Goal: Task Accomplishment & Management: Manage account settings

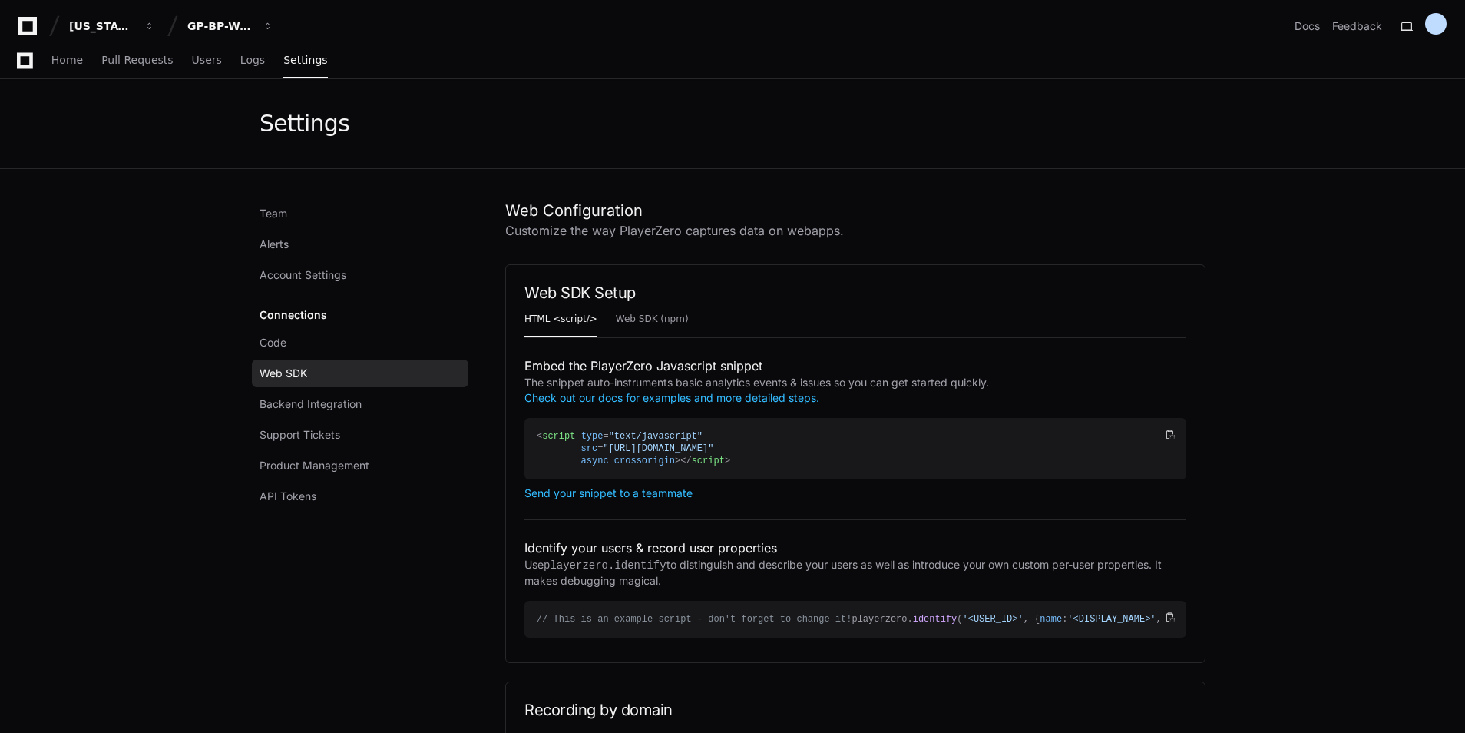
scroll to position [2304, 0]
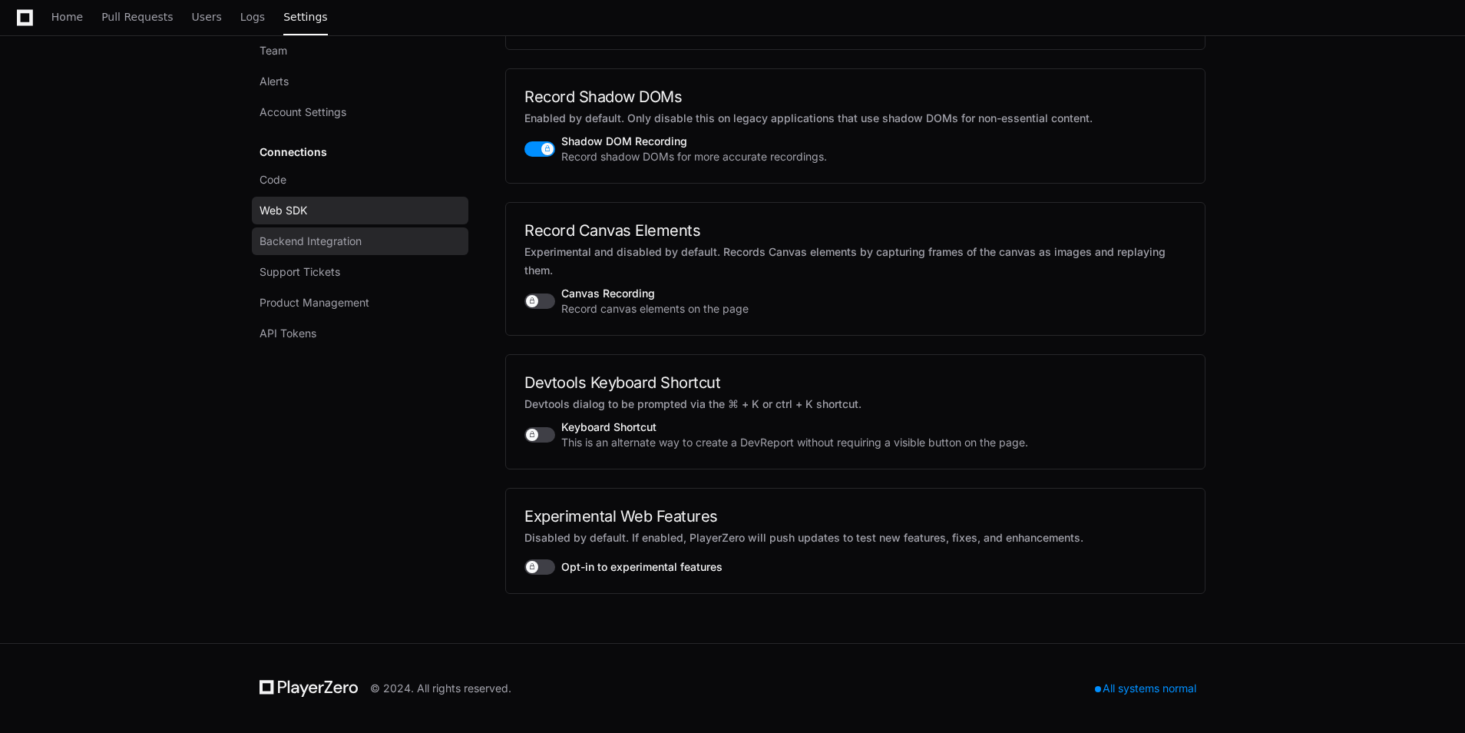
click at [329, 243] on span "Backend Integration" at bounding box center [311, 240] width 102 height 15
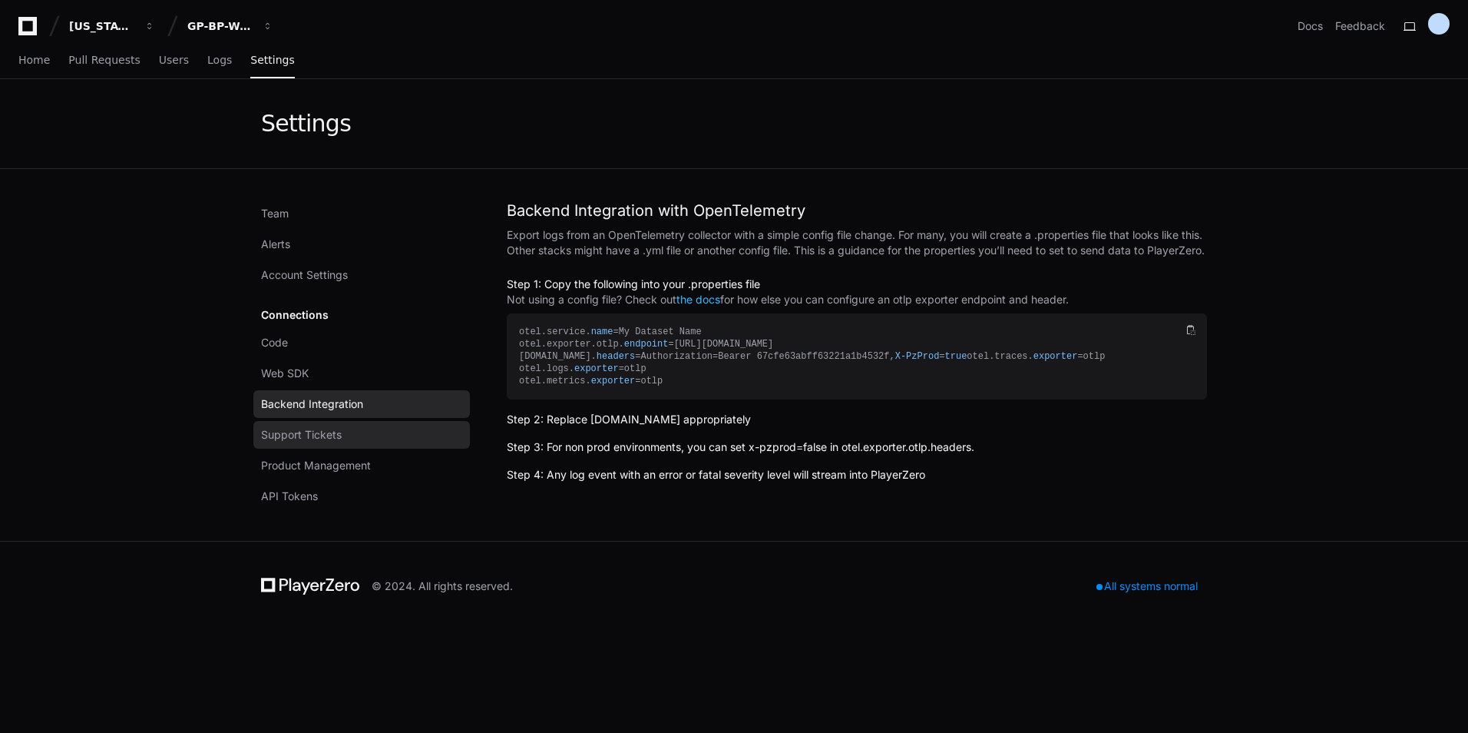
click at [329, 429] on span "Support Tickets" at bounding box center [301, 434] width 81 height 15
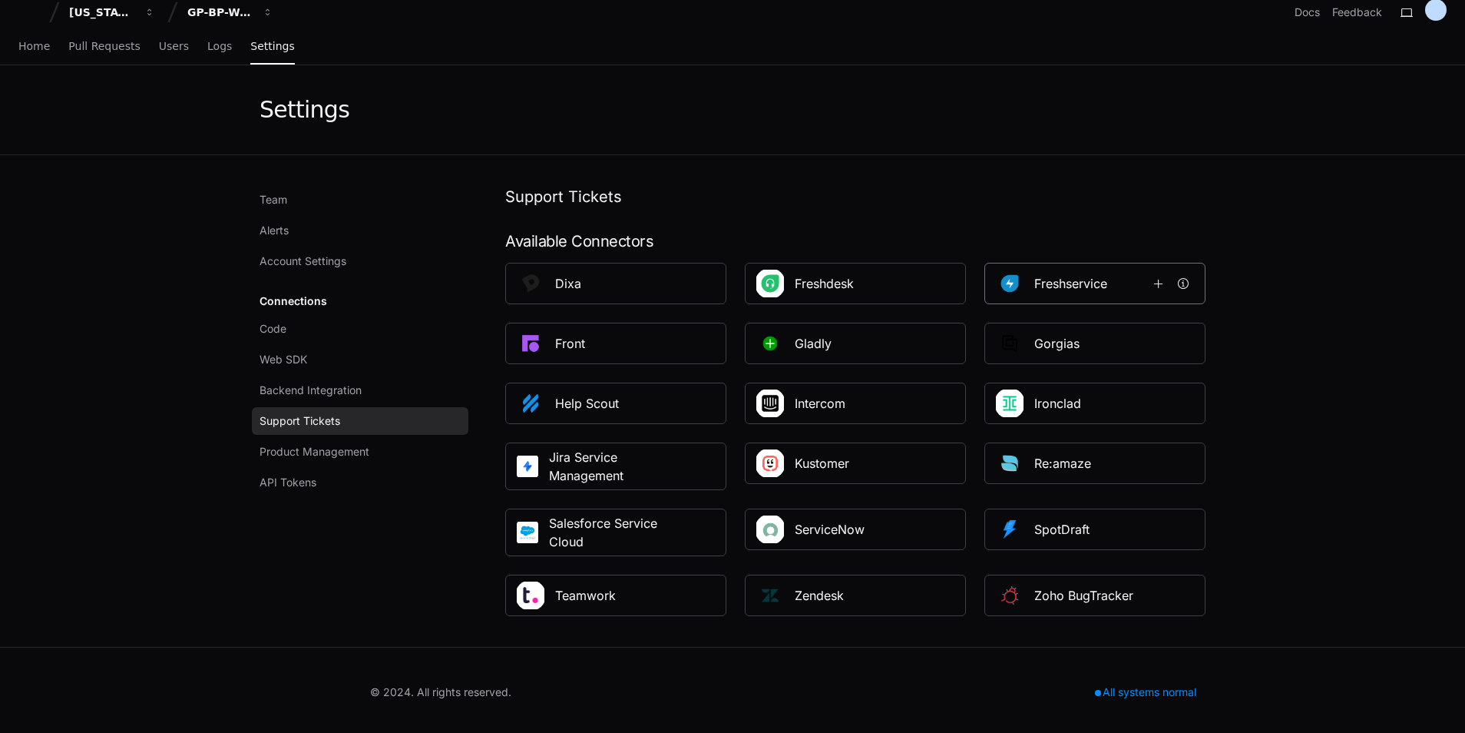
scroll to position [18, 0]
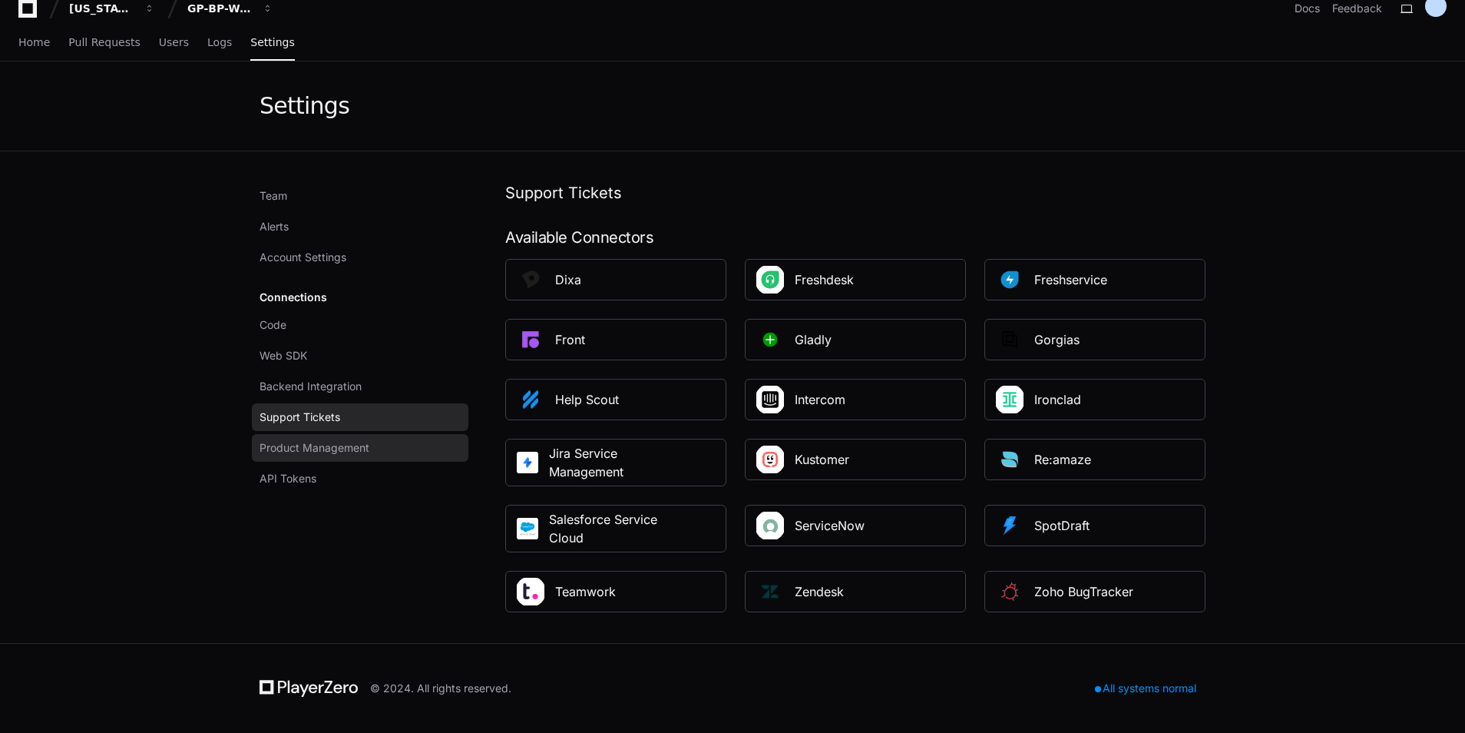
click at [338, 441] on span "Product Management" at bounding box center [315, 447] width 110 height 15
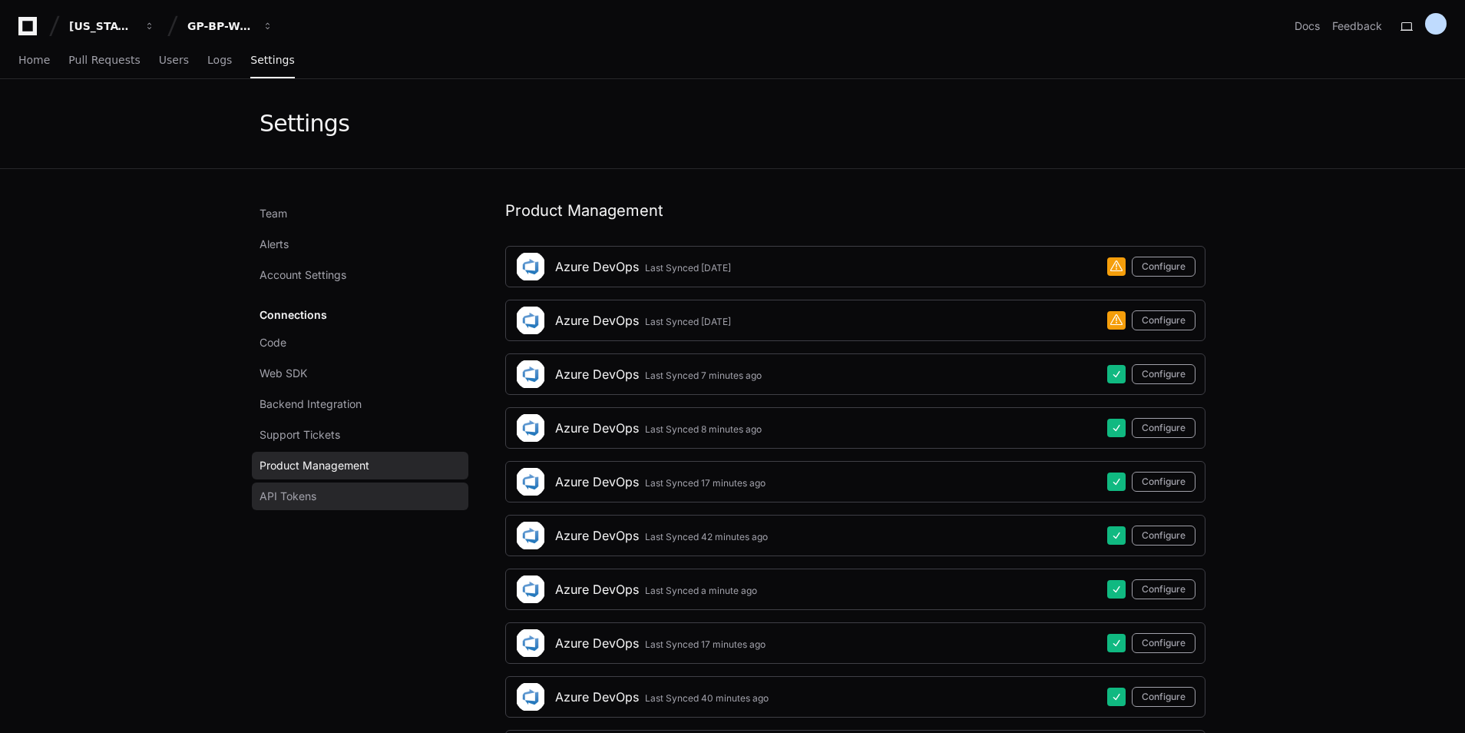
click at [277, 502] on span "API Tokens" at bounding box center [288, 495] width 57 height 15
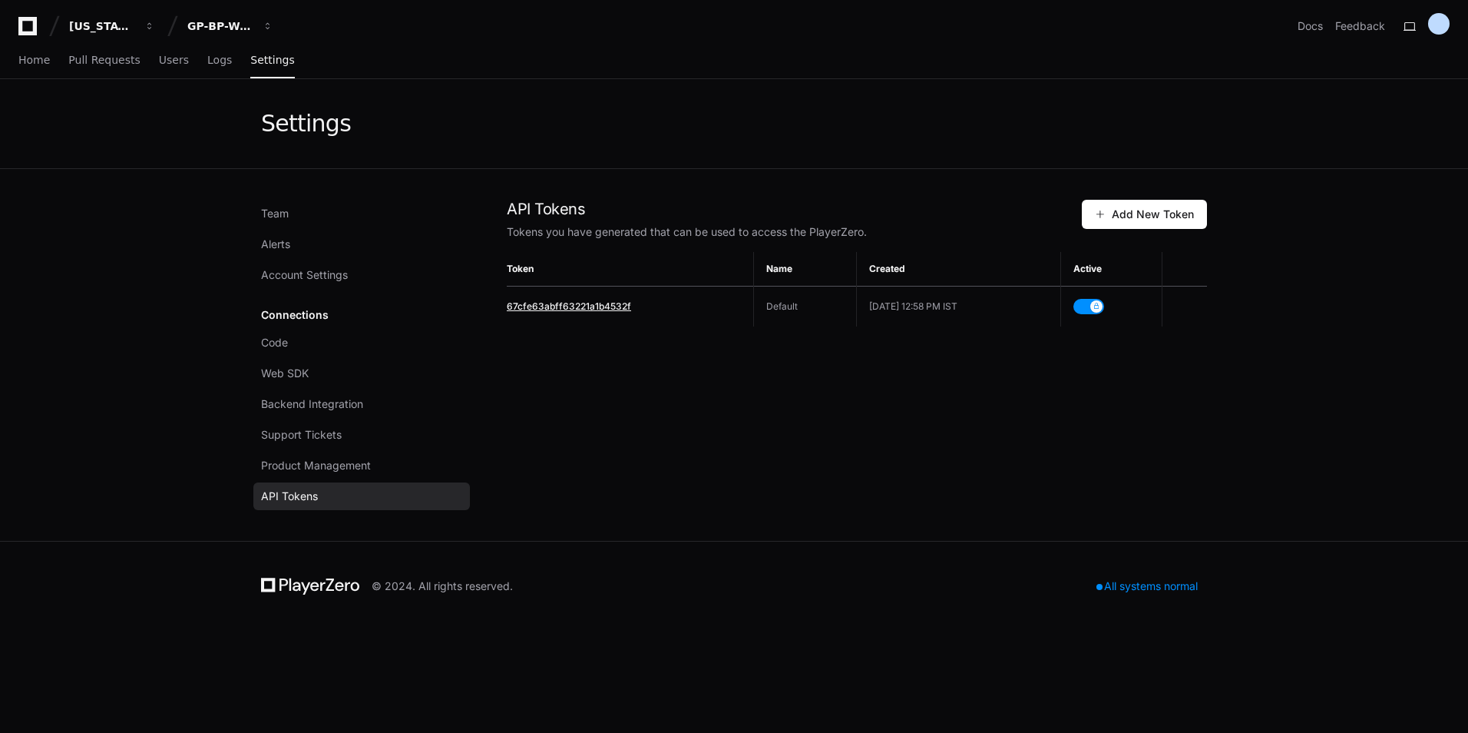
click at [614, 307] on span "67cfe63abff63221a1b4532f" at bounding box center [569, 306] width 124 height 12
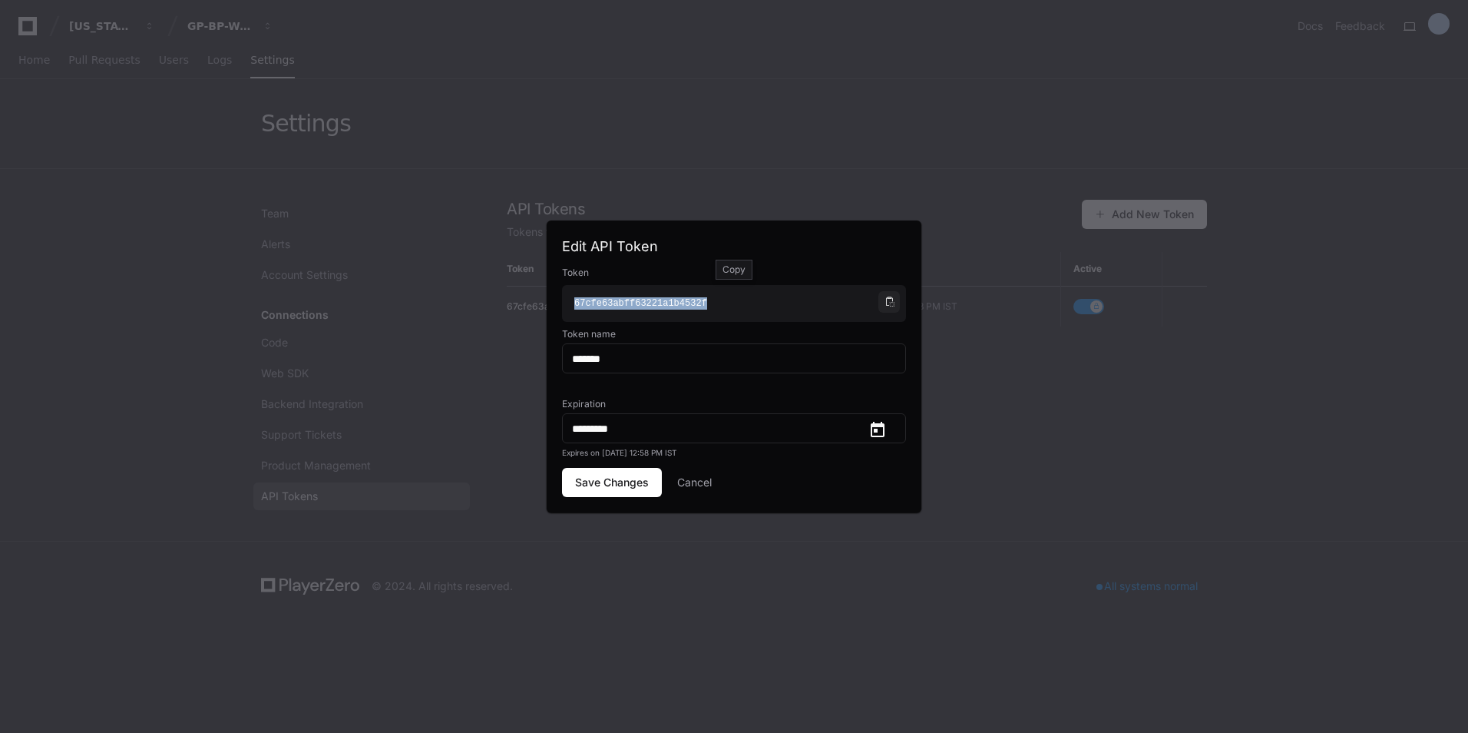
click at [885, 301] on span at bounding box center [889, 301] width 9 height 9
click at [1323, 384] on div at bounding box center [734, 366] width 1468 height 733
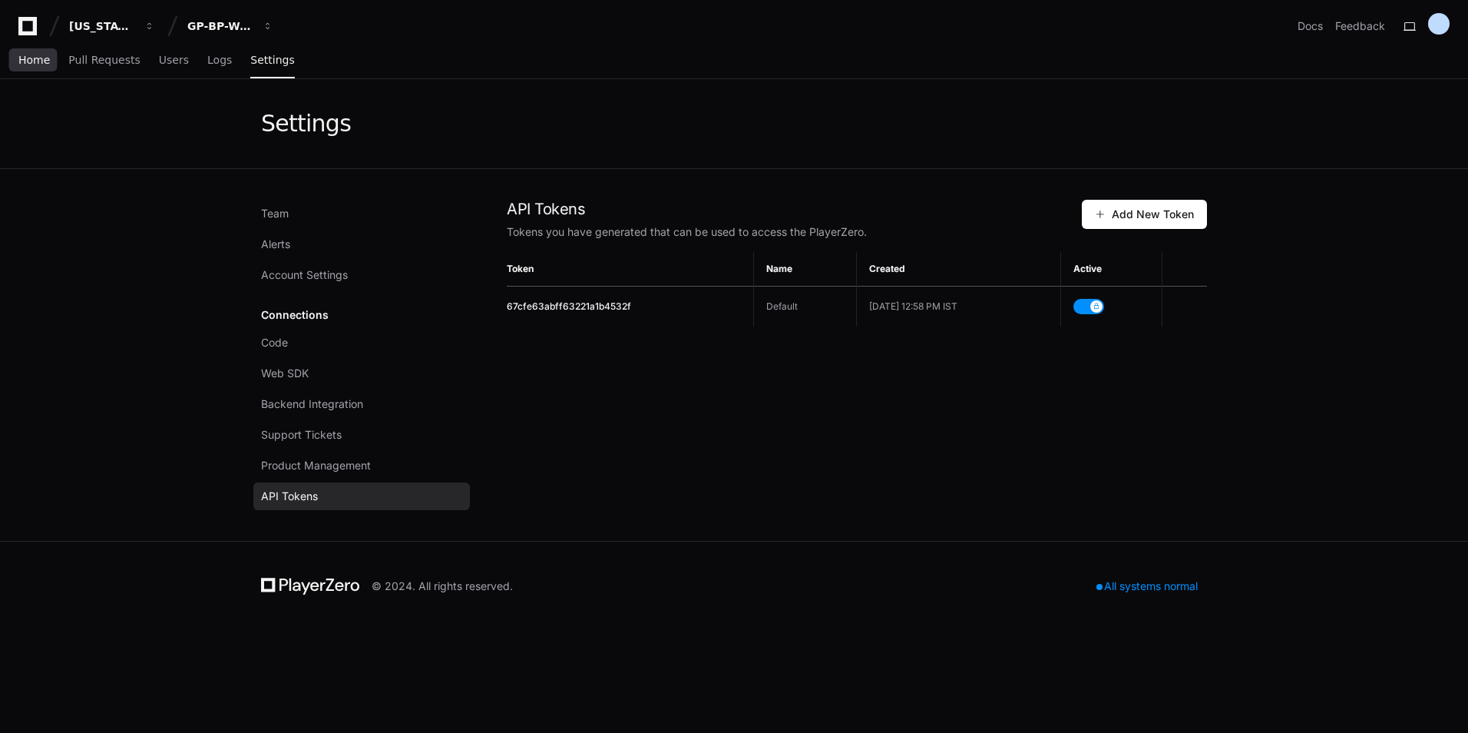
click at [36, 64] on span "Home" at bounding box center [33, 59] width 31 height 9
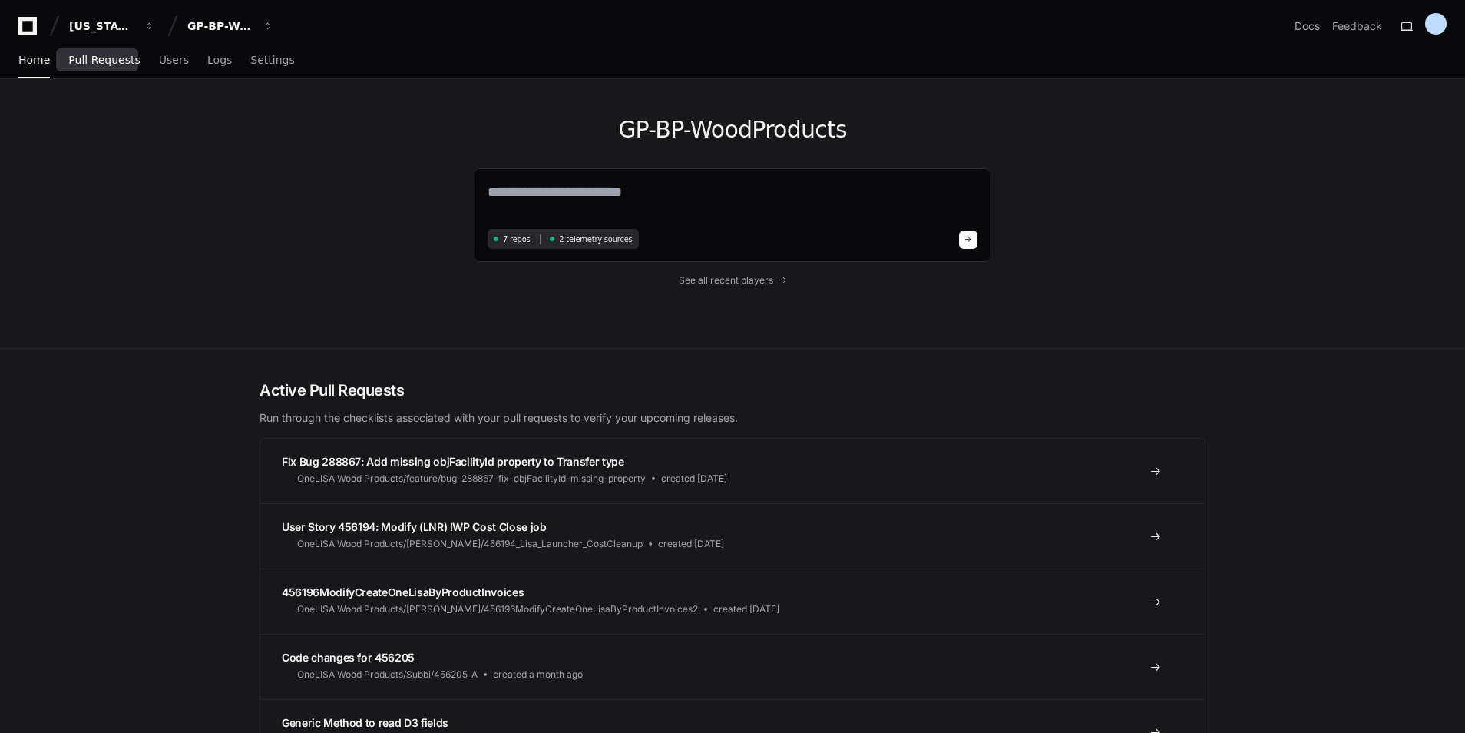
click at [91, 68] on link "Pull Requests" at bounding box center [103, 60] width 71 height 35
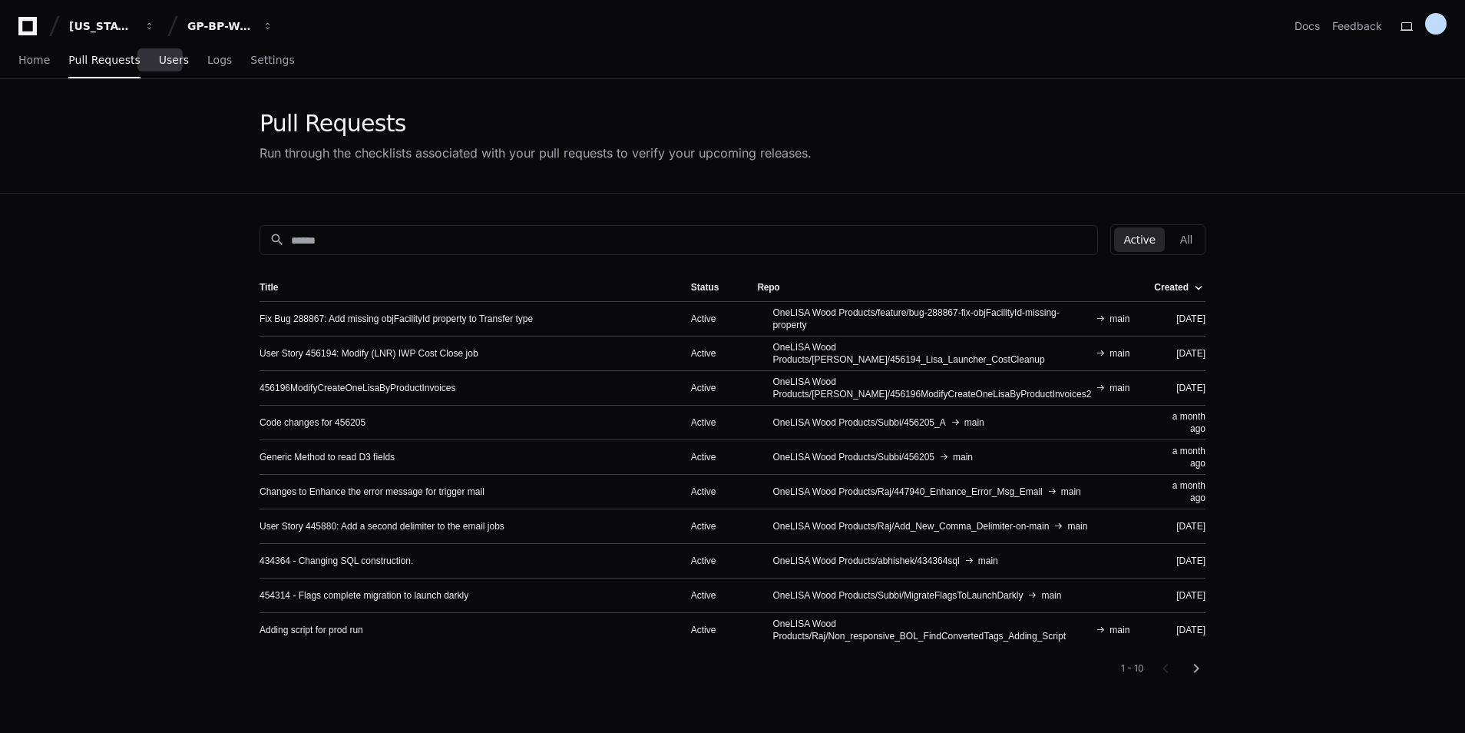
click at [168, 65] on span "Users" at bounding box center [174, 59] width 30 height 9
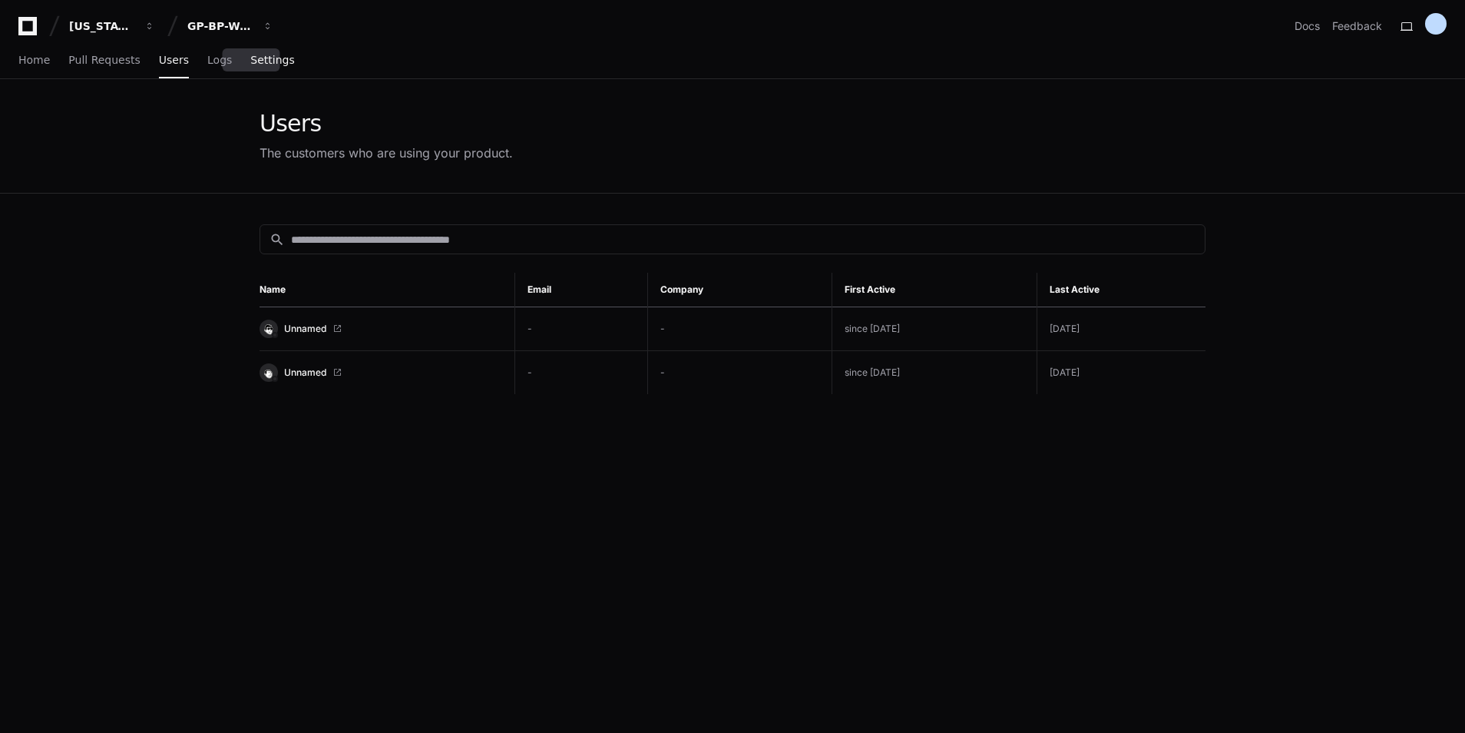
click at [258, 57] on span "Settings" at bounding box center [272, 59] width 44 height 9
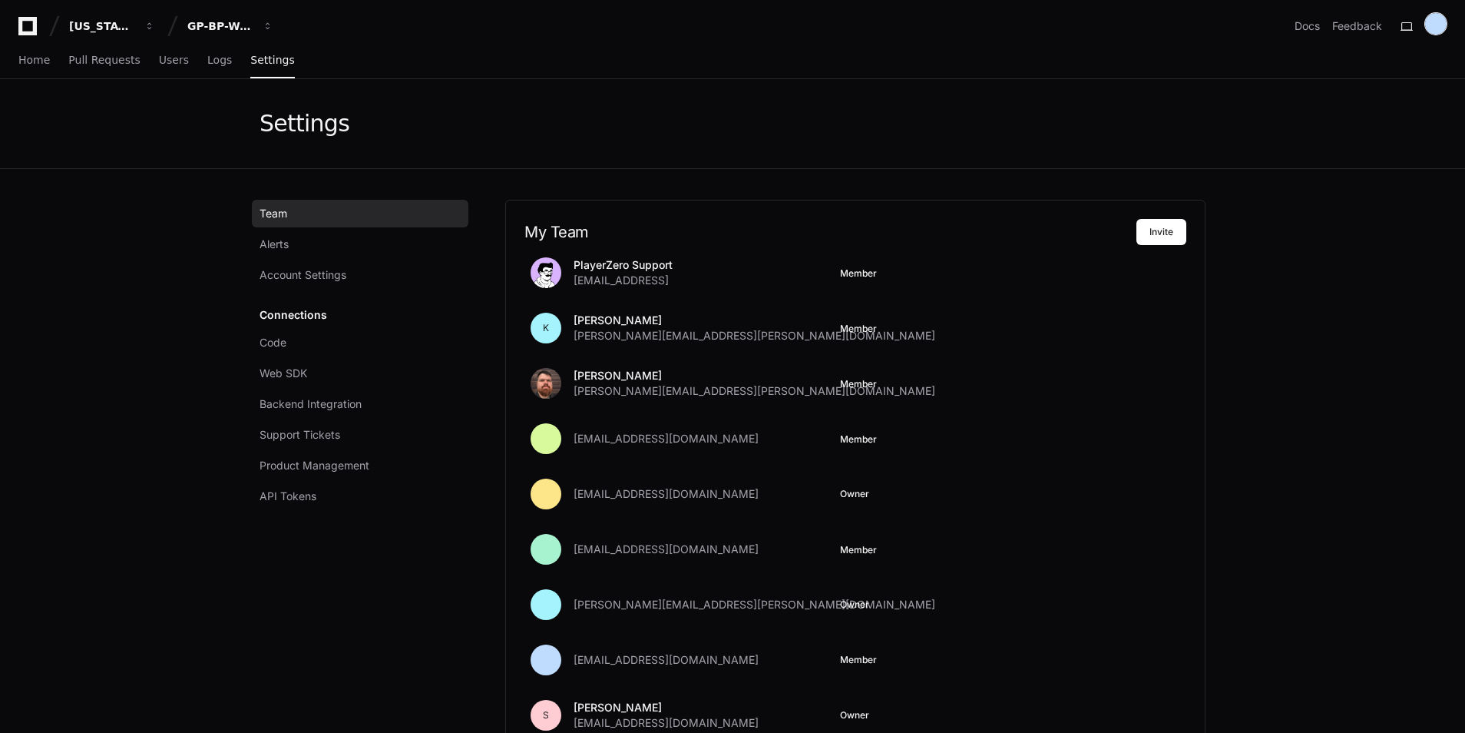
click at [1433, 18] on div at bounding box center [1436, 24] width 22 height 22
click at [1327, 157] on link "User Settings" at bounding box center [1374, 169] width 95 height 25
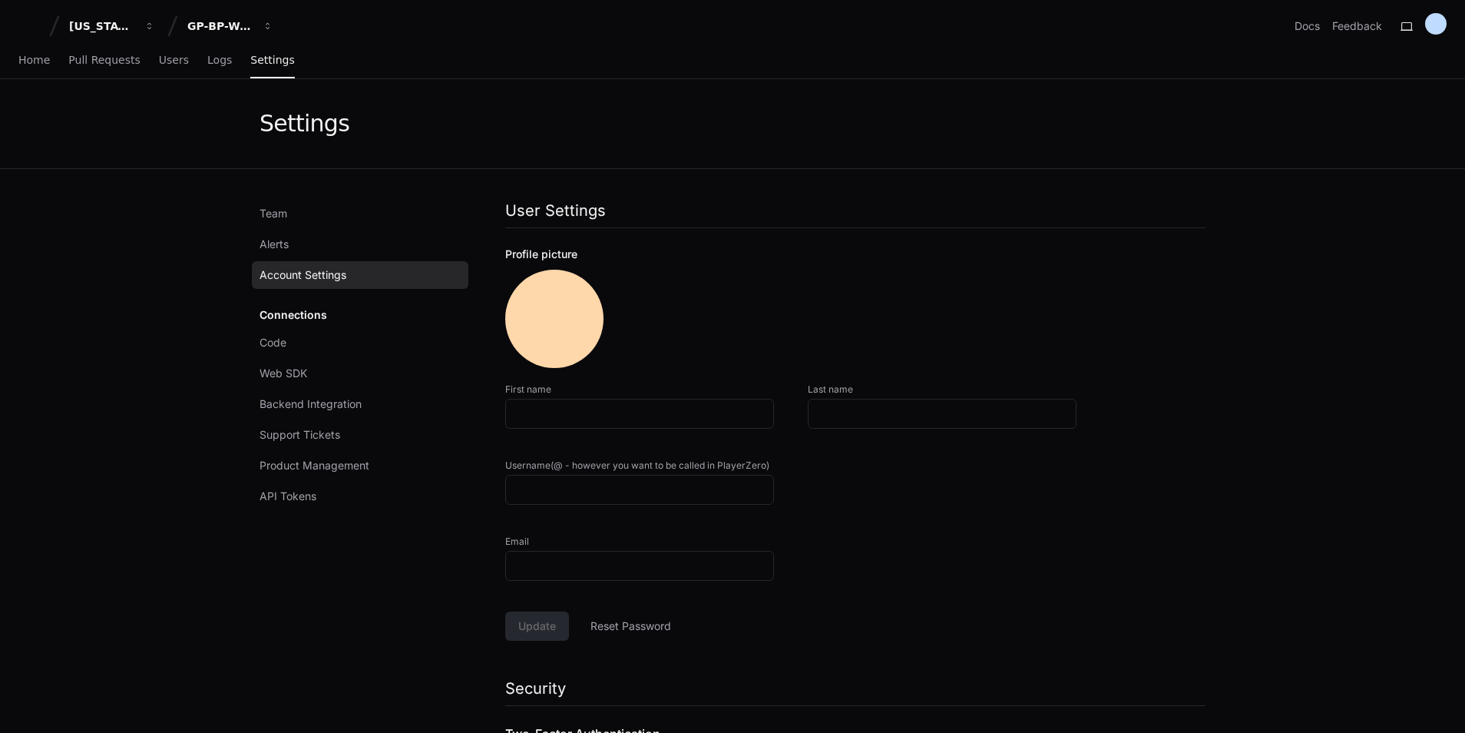
type input "**********"
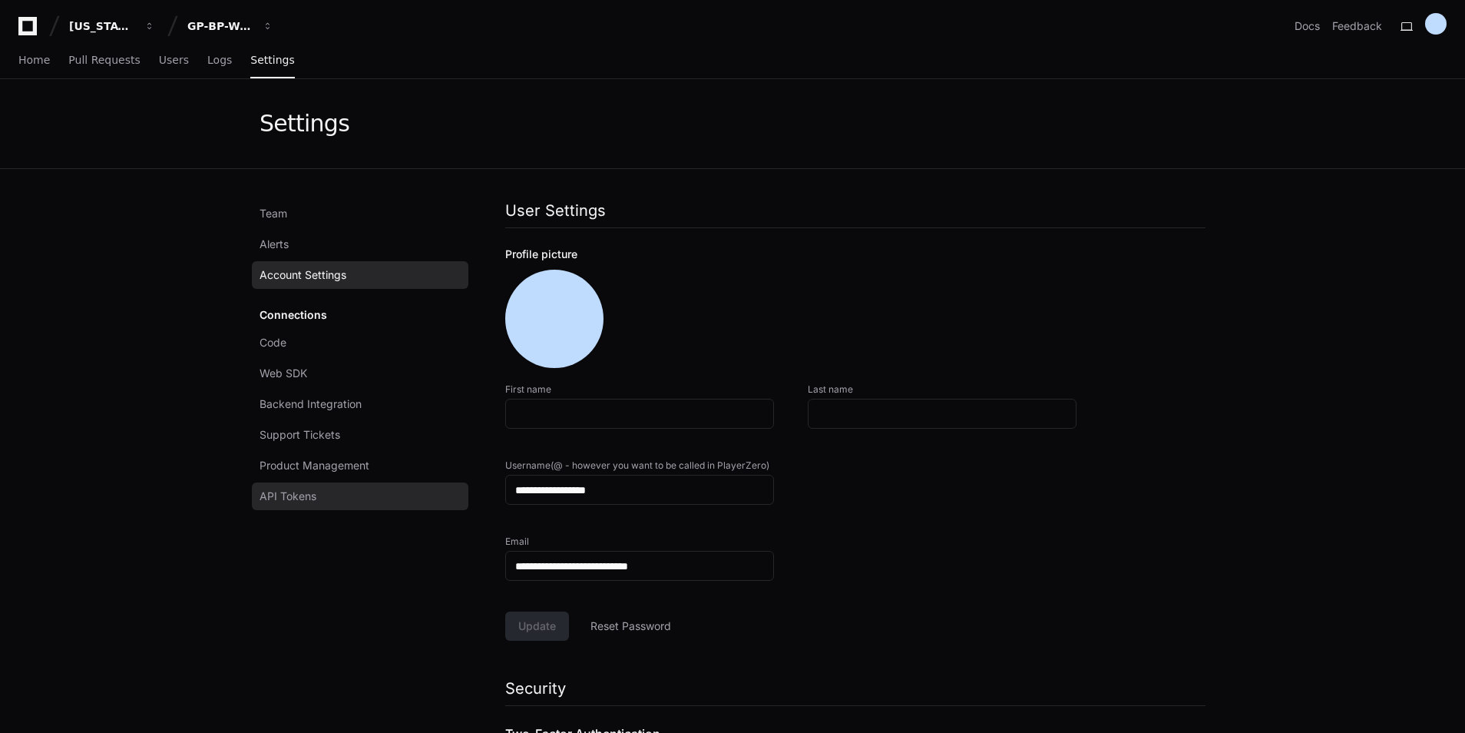
click at [321, 493] on link "API Tokens" at bounding box center [360, 496] width 217 height 28
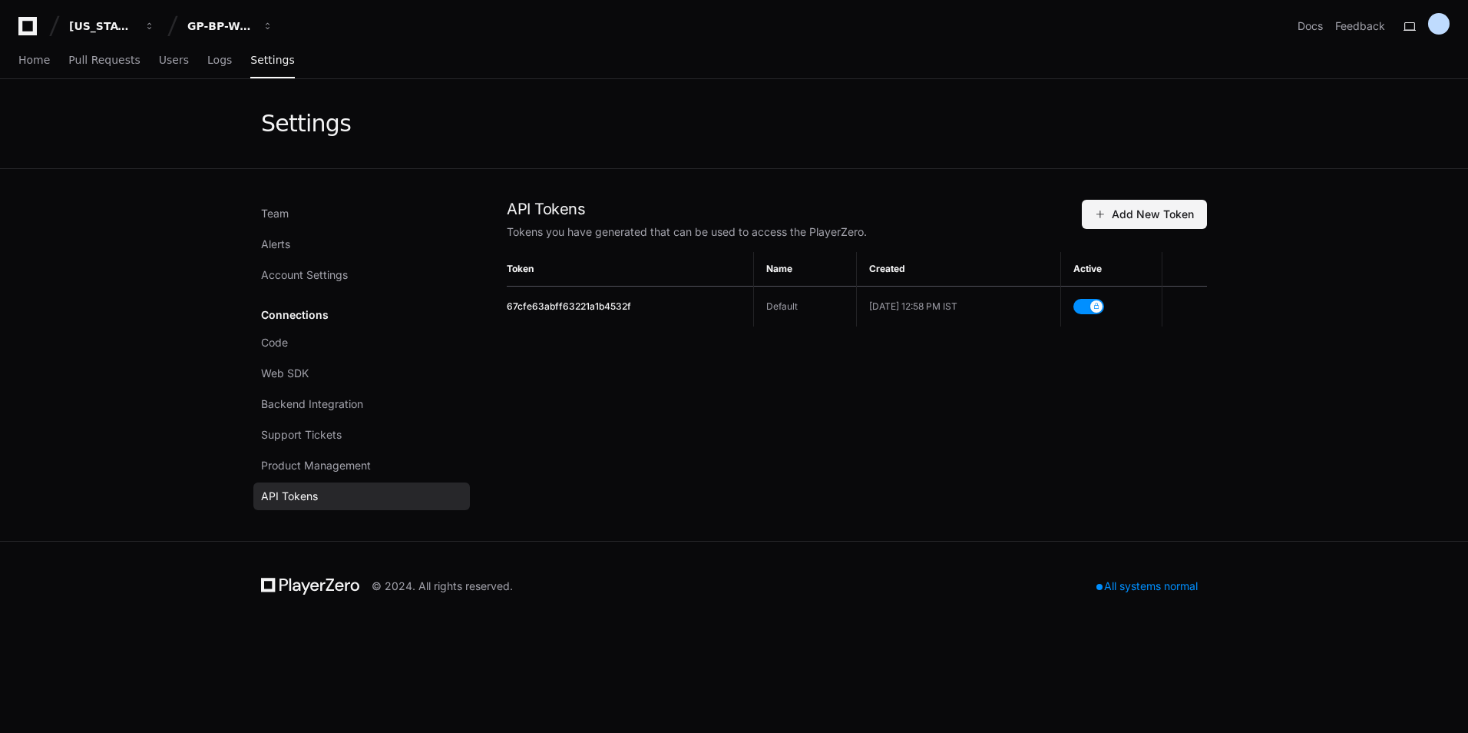
click at [1124, 220] on span "Add New Token" at bounding box center [1144, 214] width 99 height 15
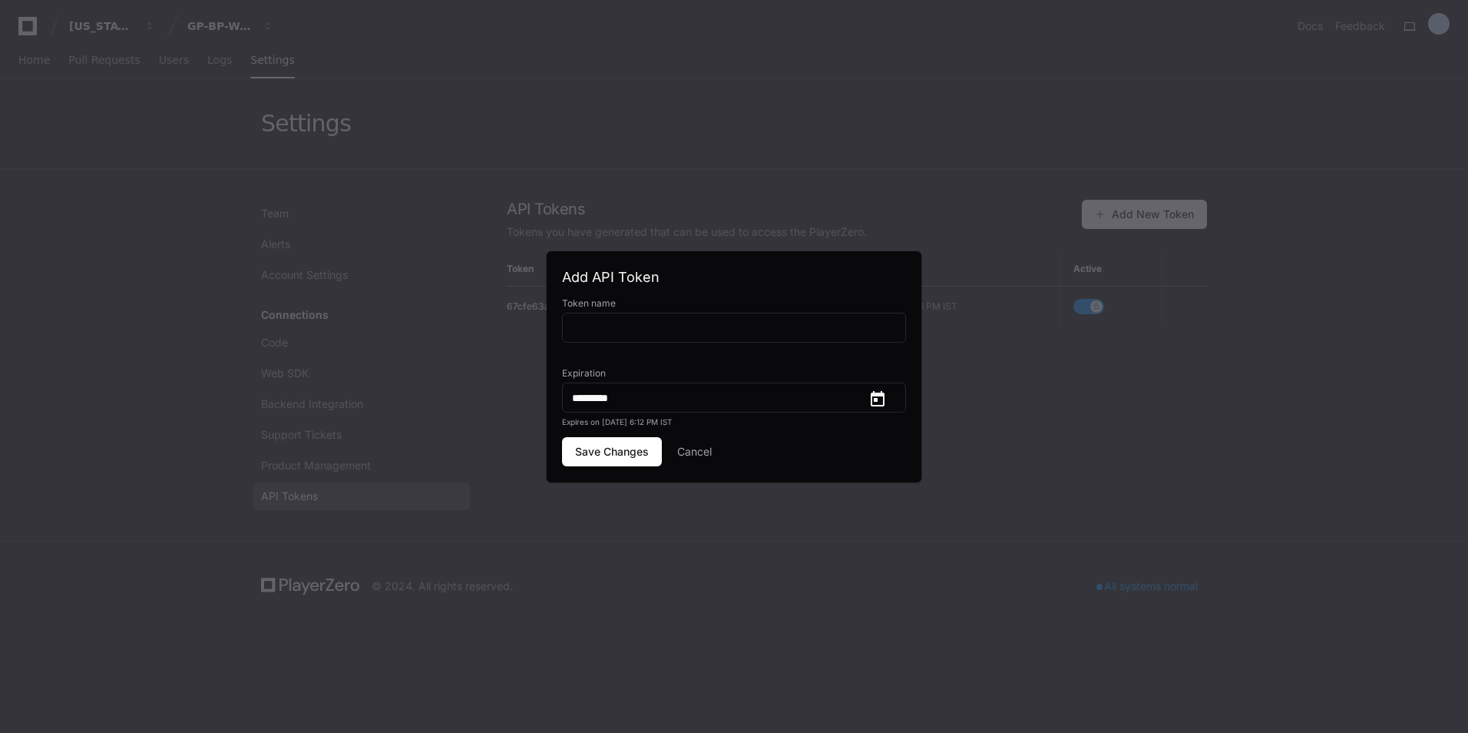
click at [1108, 396] on div at bounding box center [734, 366] width 1468 height 733
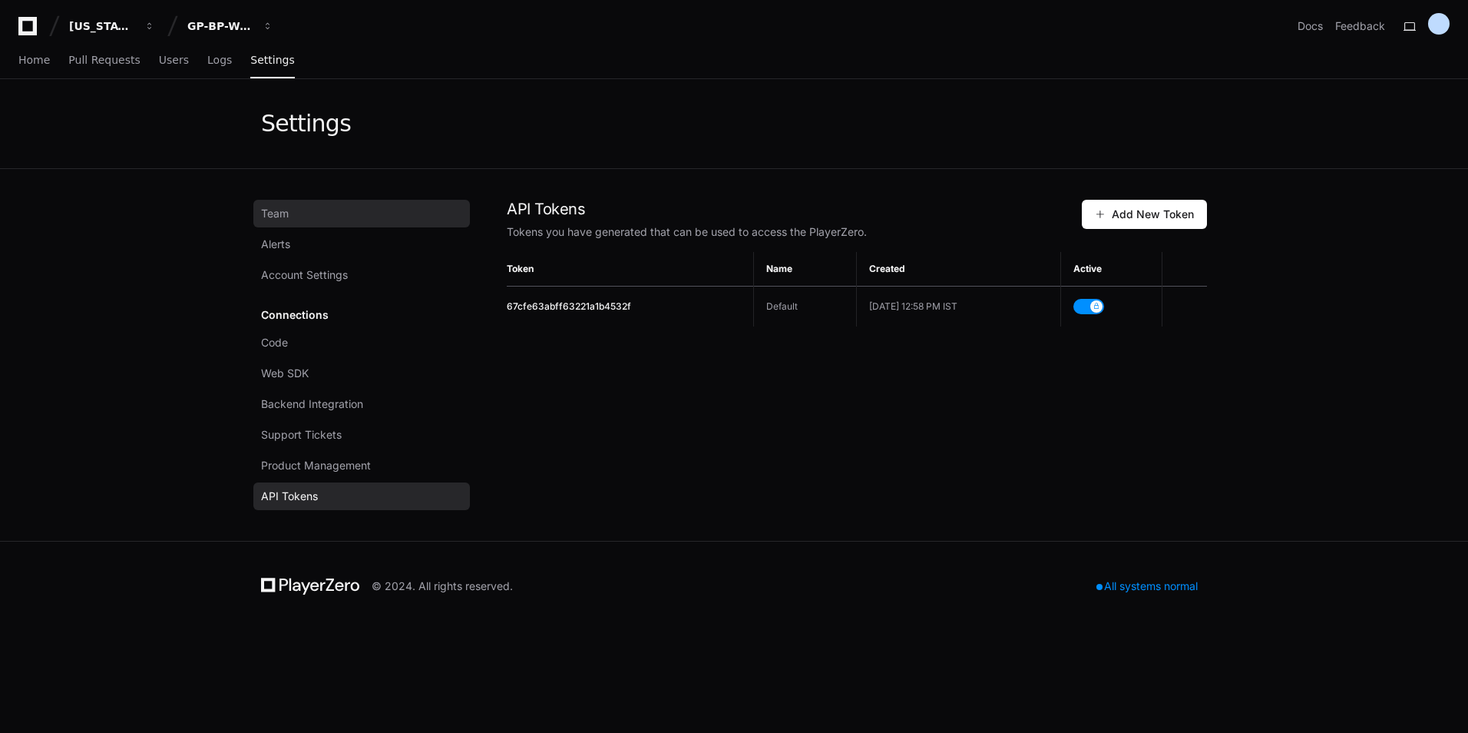
click at [296, 218] on link "Team" at bounding box center [361, 214] width 217 height 28
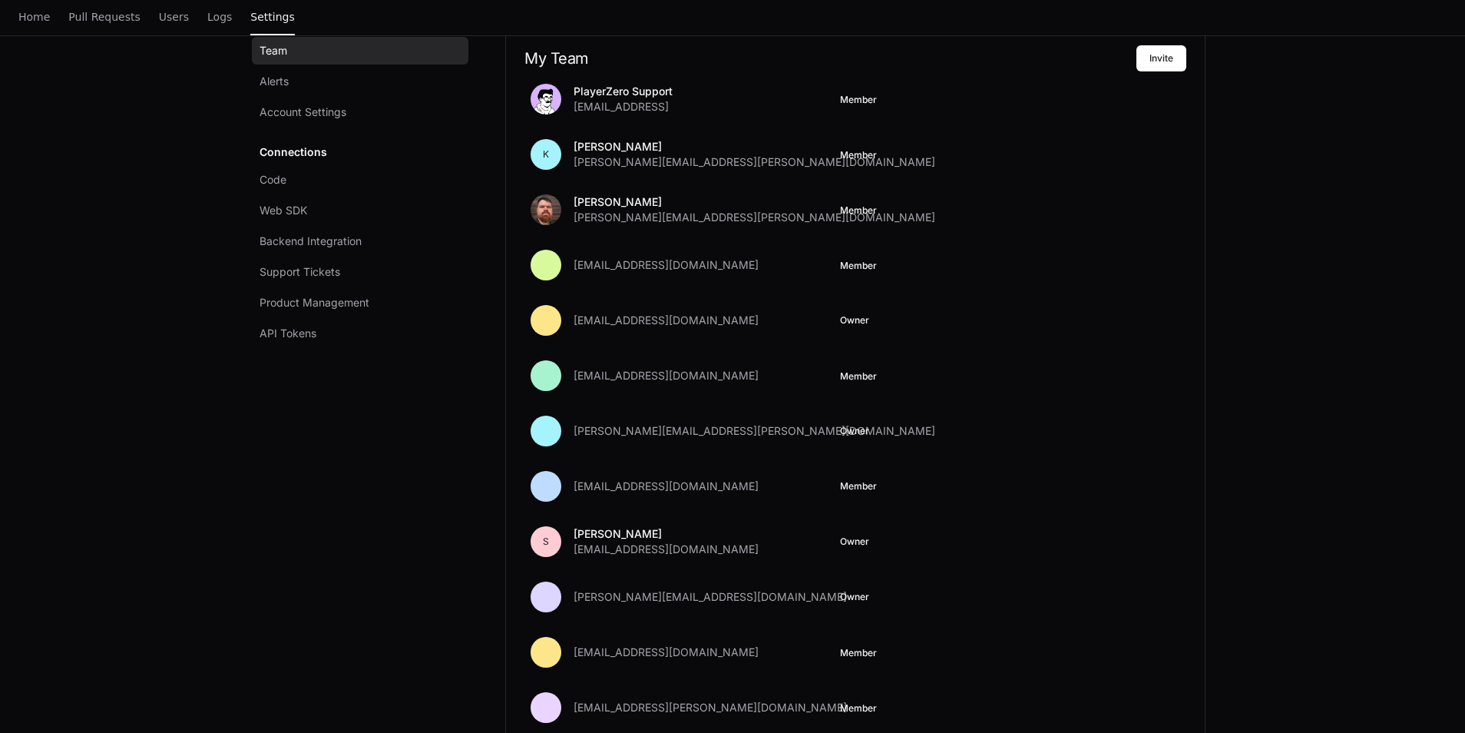
click at [597, 399] on ul "PlayerZero Support [EMAIL_ADDRESS] Member K Krishna Sangepu [EMAIL_ADDRESS][PER…" at bounding box center [856, 638] width 662 height 1134
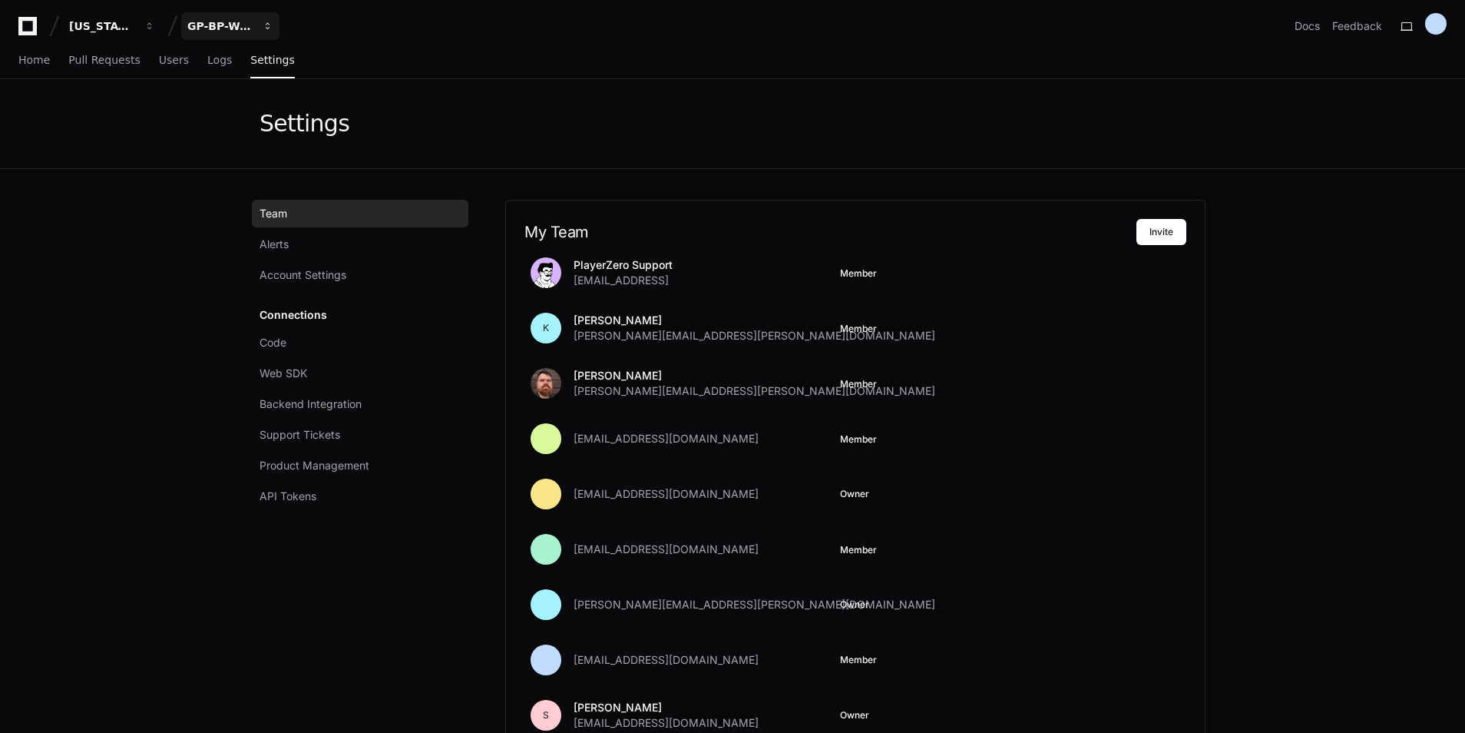
click at [231, 22] on div "GP-BP-WoodProducts" at bounding box center [220, 25] width 66 height 15
click at [234, 105] on span "GP-BP-WoodProducts" at bounding box center [275, 112] width 127 height 18
click at [27, 55] on span "Home" at bounding box center [33, 59] width 31 height 9
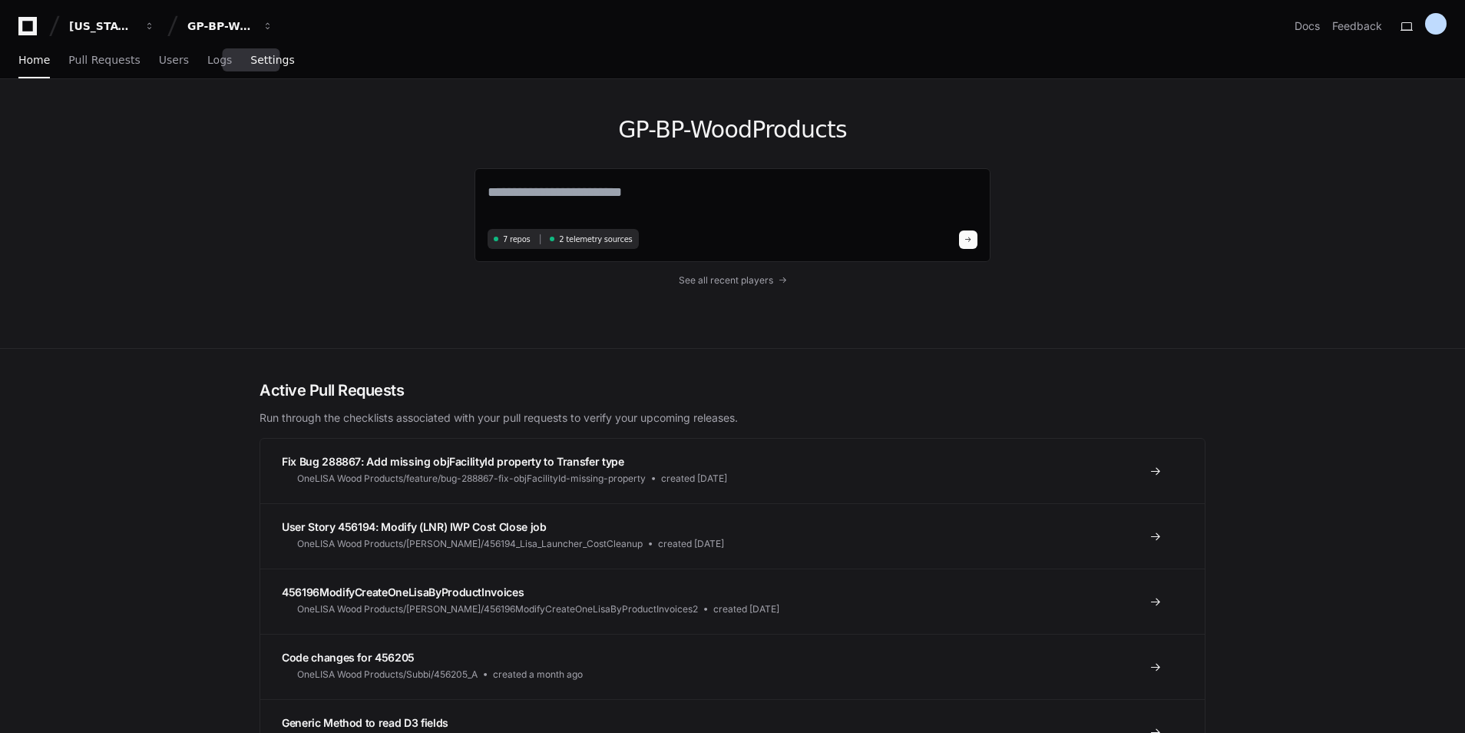
click at [254, 63] on span "Settings" at bounding box center [272, 59] width 44 height 9
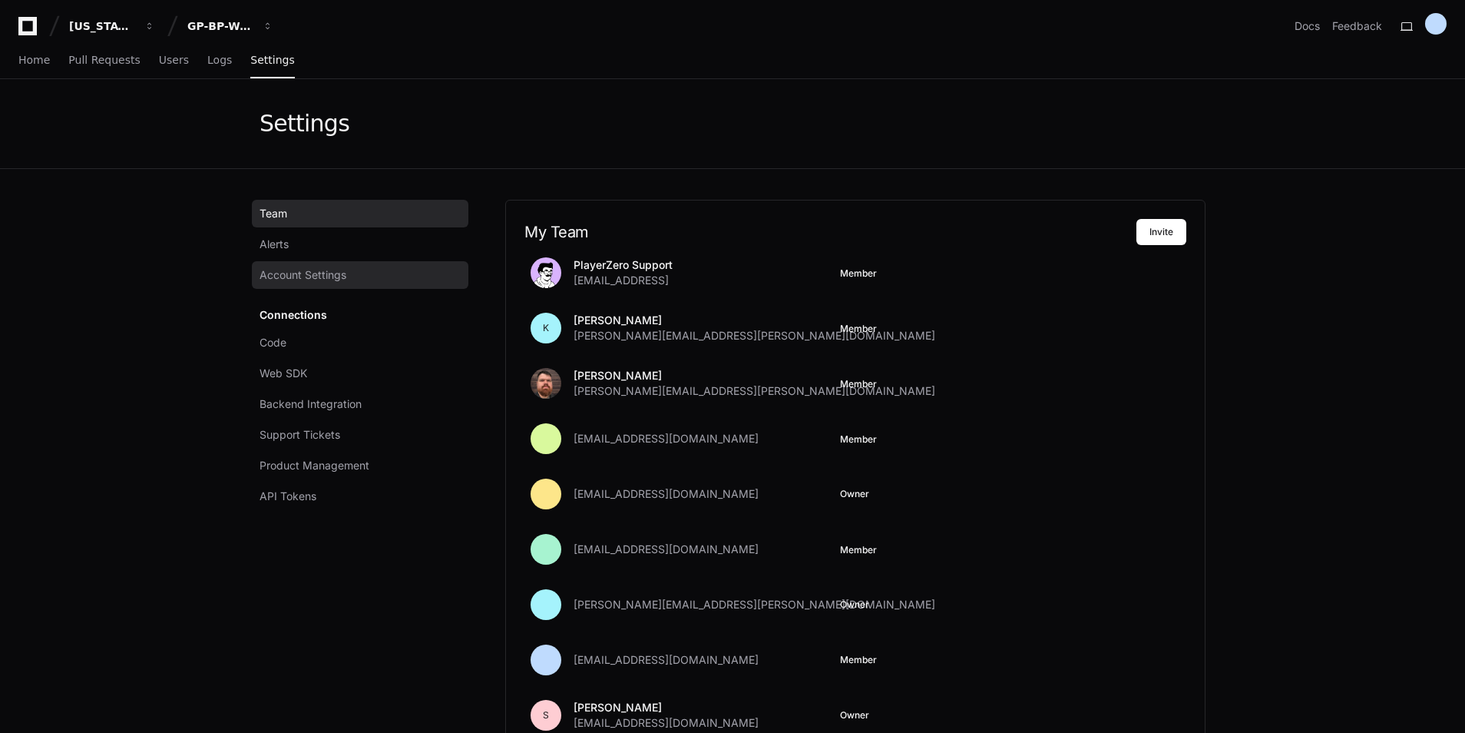
click at [275, 266] on link "Account Settings" at bounding box center [360, 275] width 217 height 28
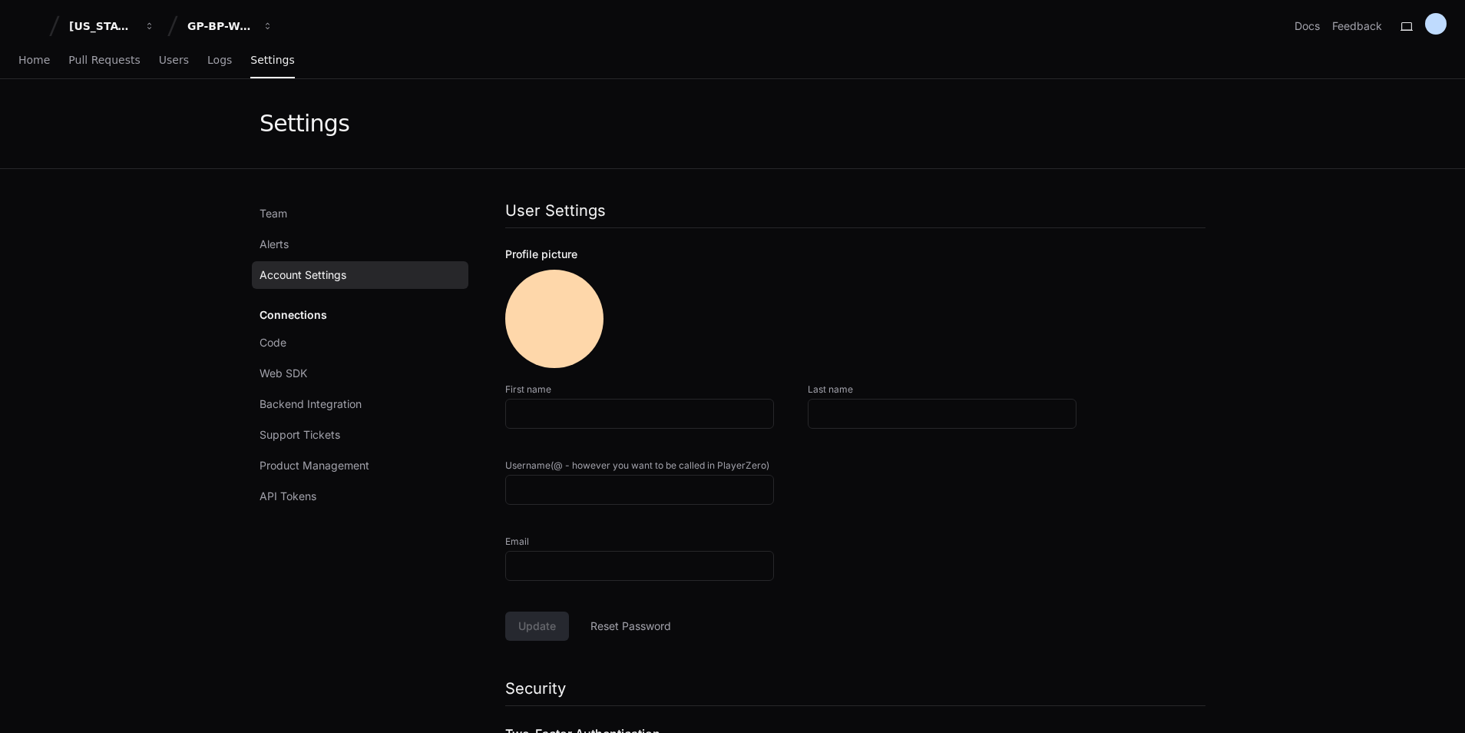
type input "**********"
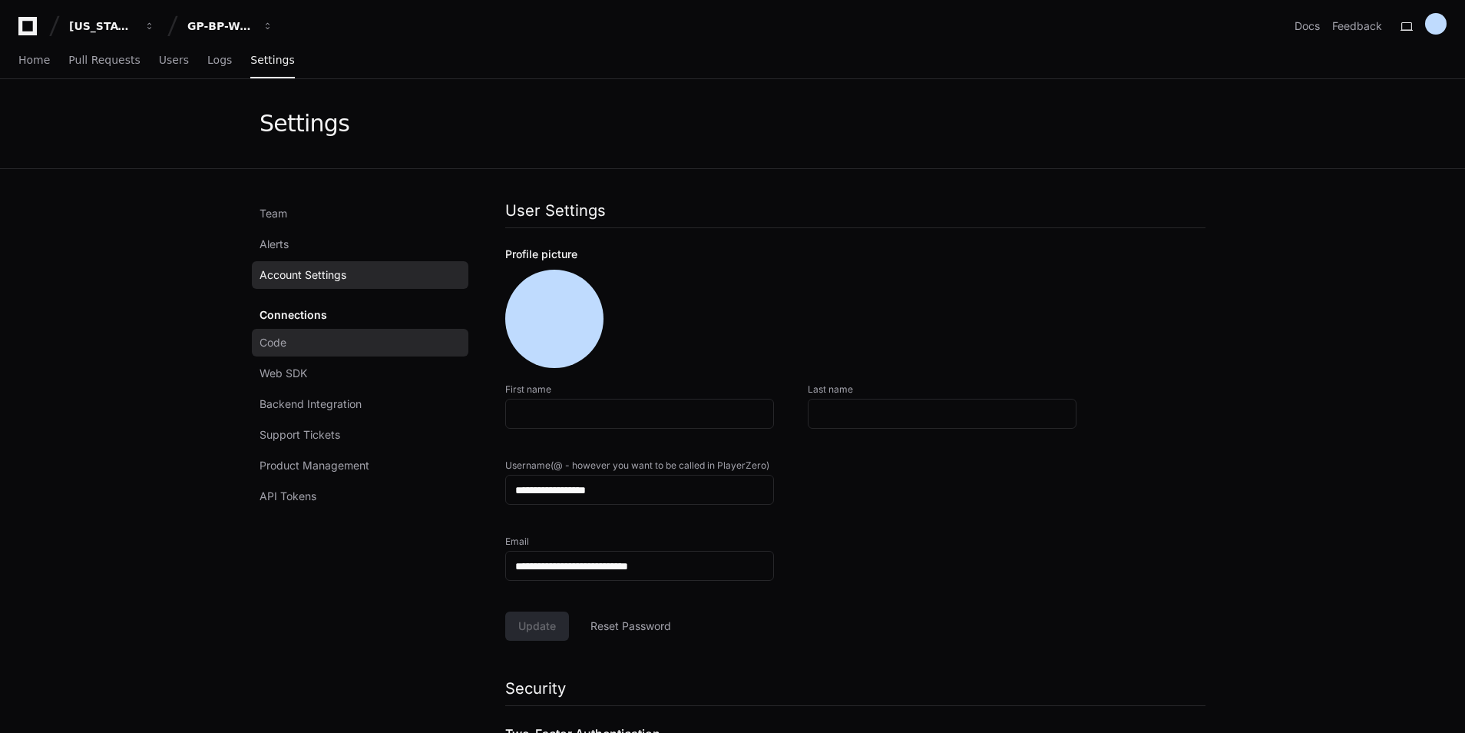
click at [290, 347] on link "Code" at bounding box center [360, 343] width 217 height 28
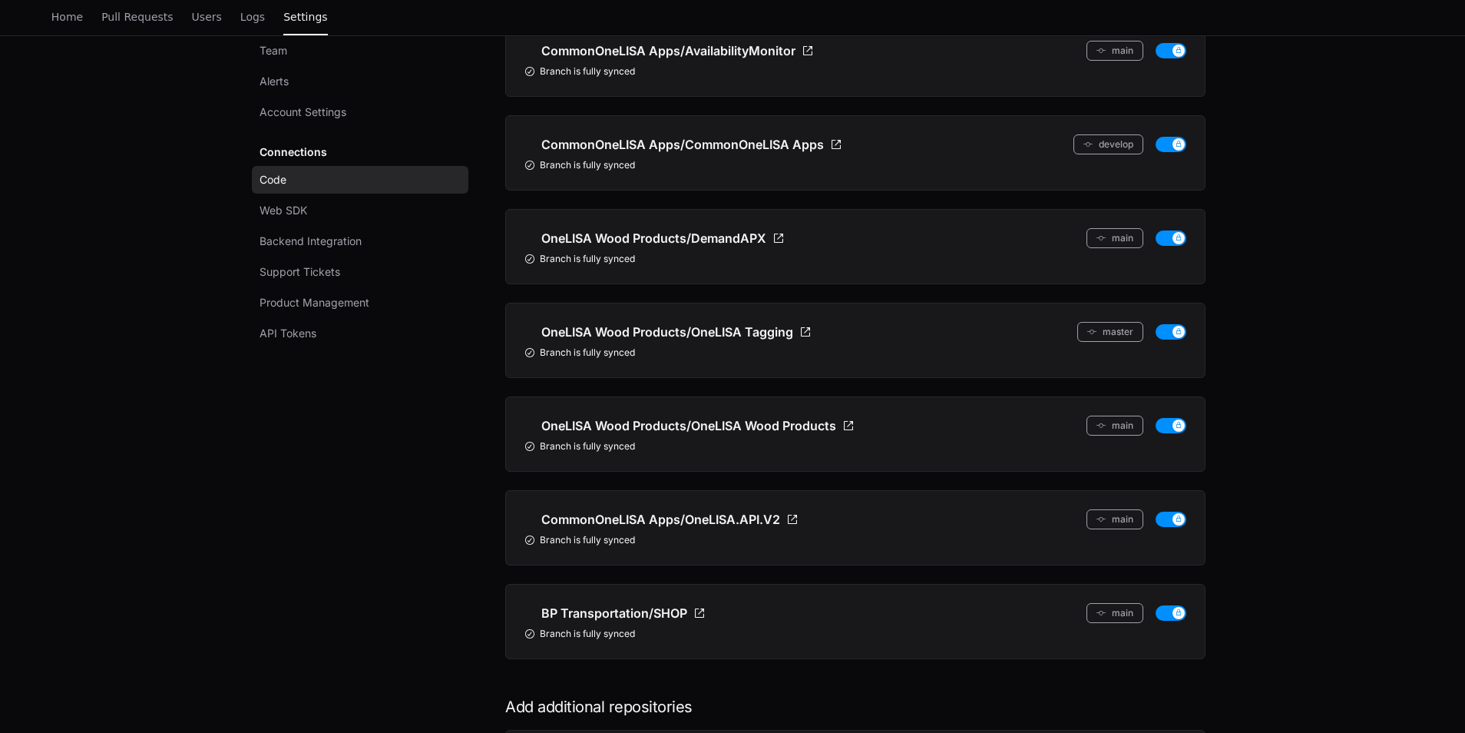
scroll to position [230, 0]
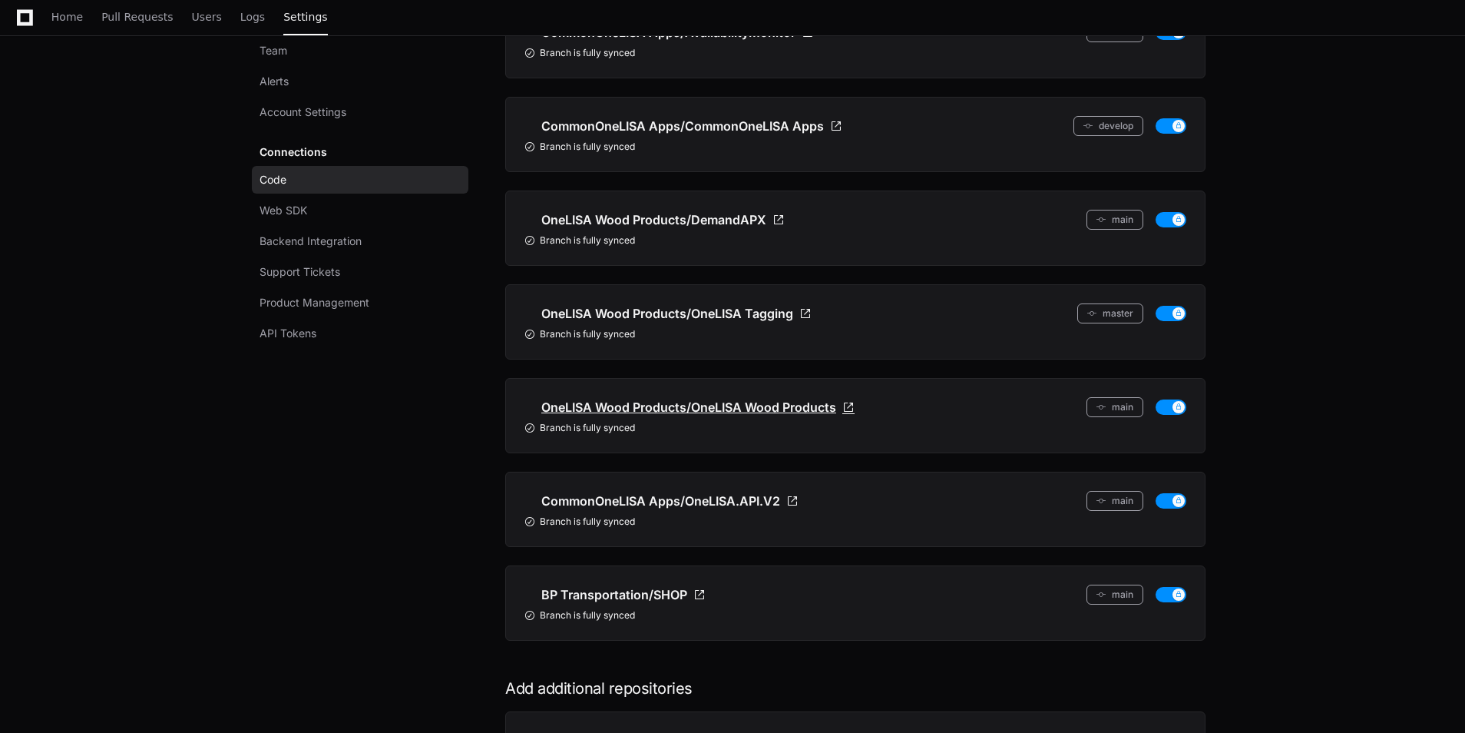
click at [736, 402] on span "OneLISA Wood Products/OneLISA Wood Products" at bounding box center [688, 407] width 295 height 18
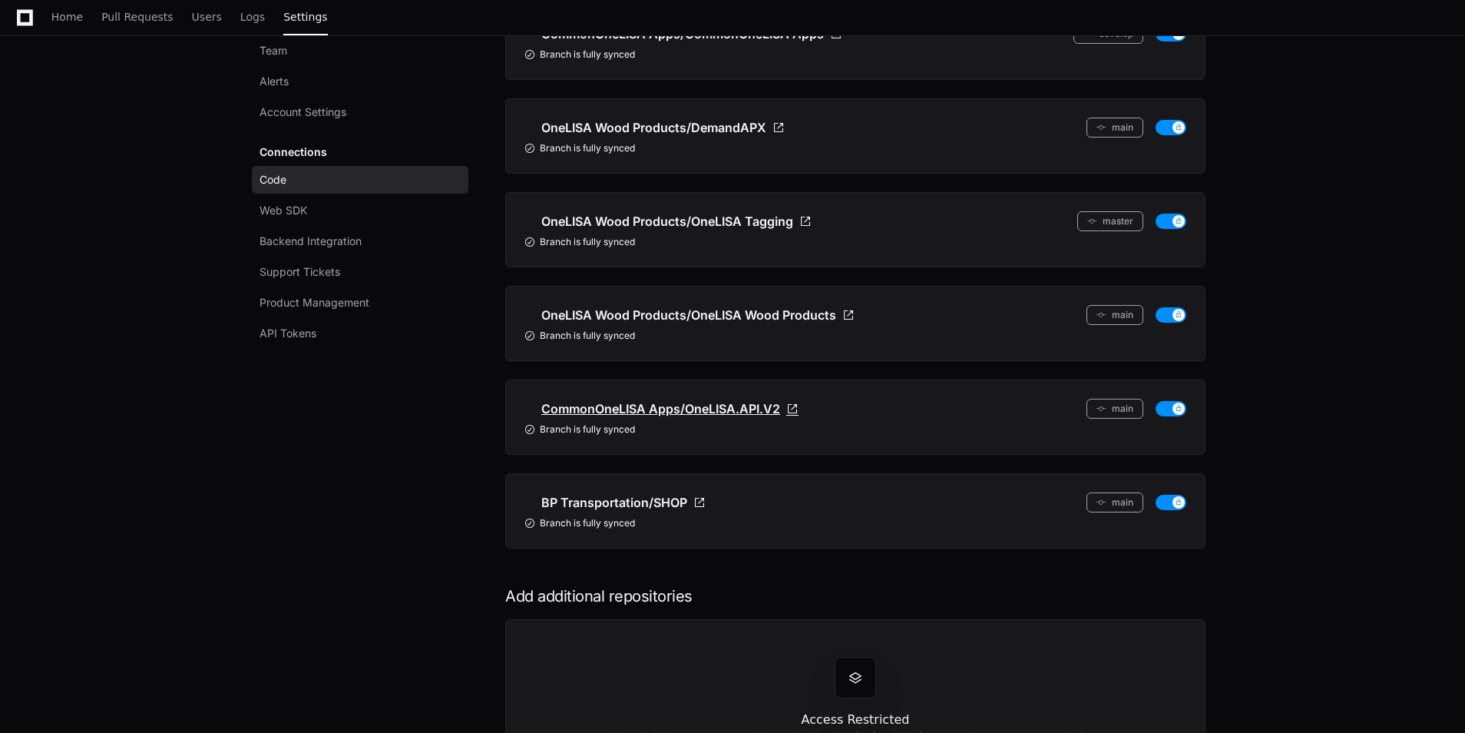
scroll to position [508, 0]
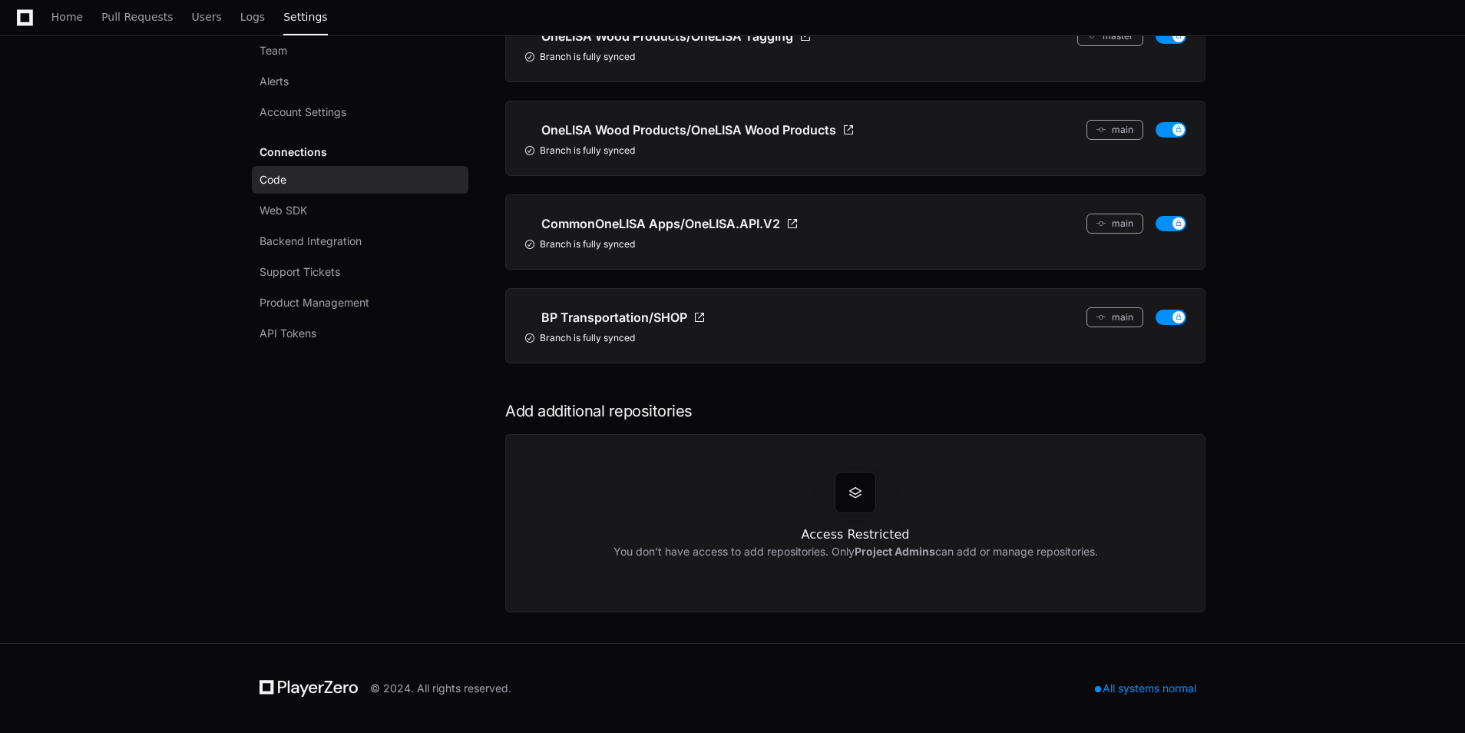
click at [320, 225] on div "Code Web SDK Backend Integration Support Tickets Product Management API Tokens" at bounding box center [360, 256] width 217 height 181
click at [313, 217] on link "Web SDK" at bounding box center [360, 211] width 217 height 28
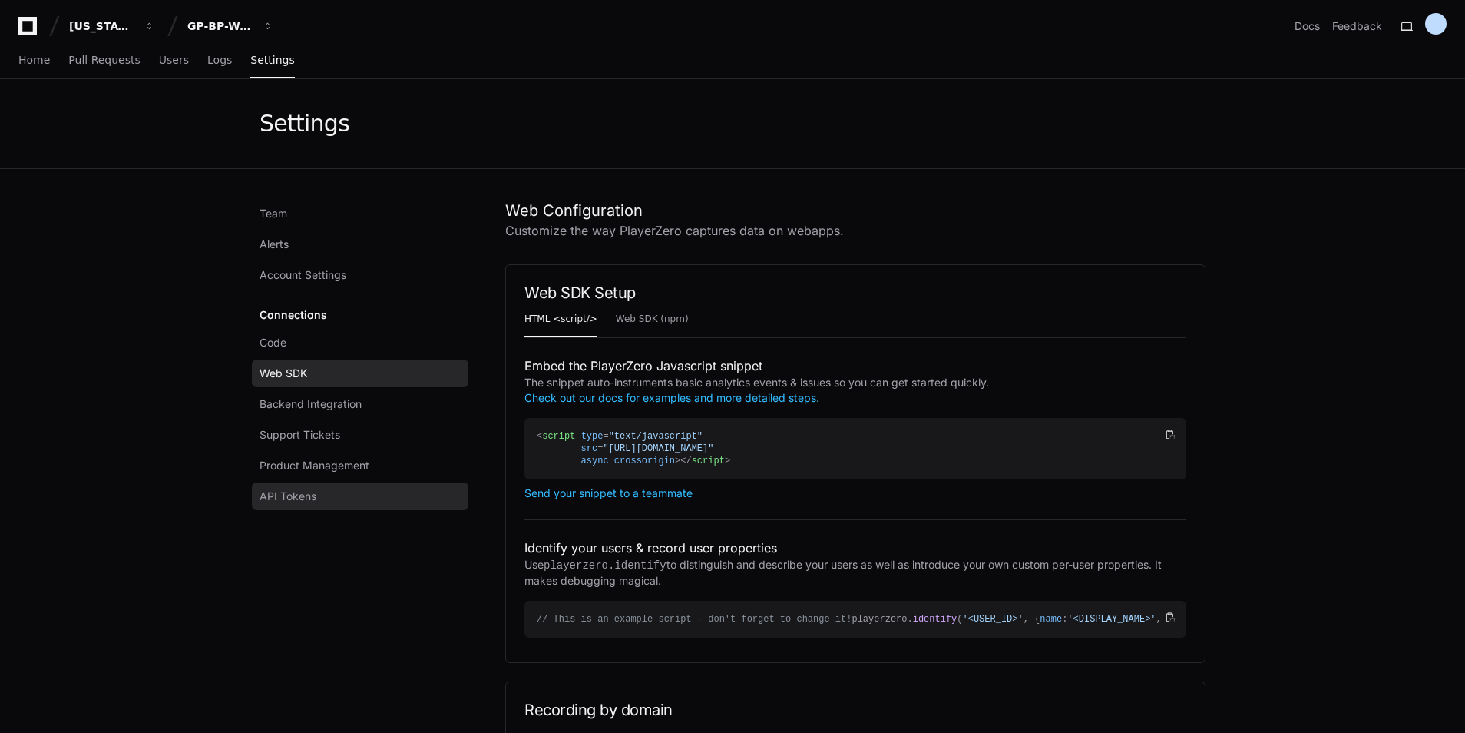
click at [297, 496] on span "API Tokens" at bounding box center [288, 495] width 57 height 15
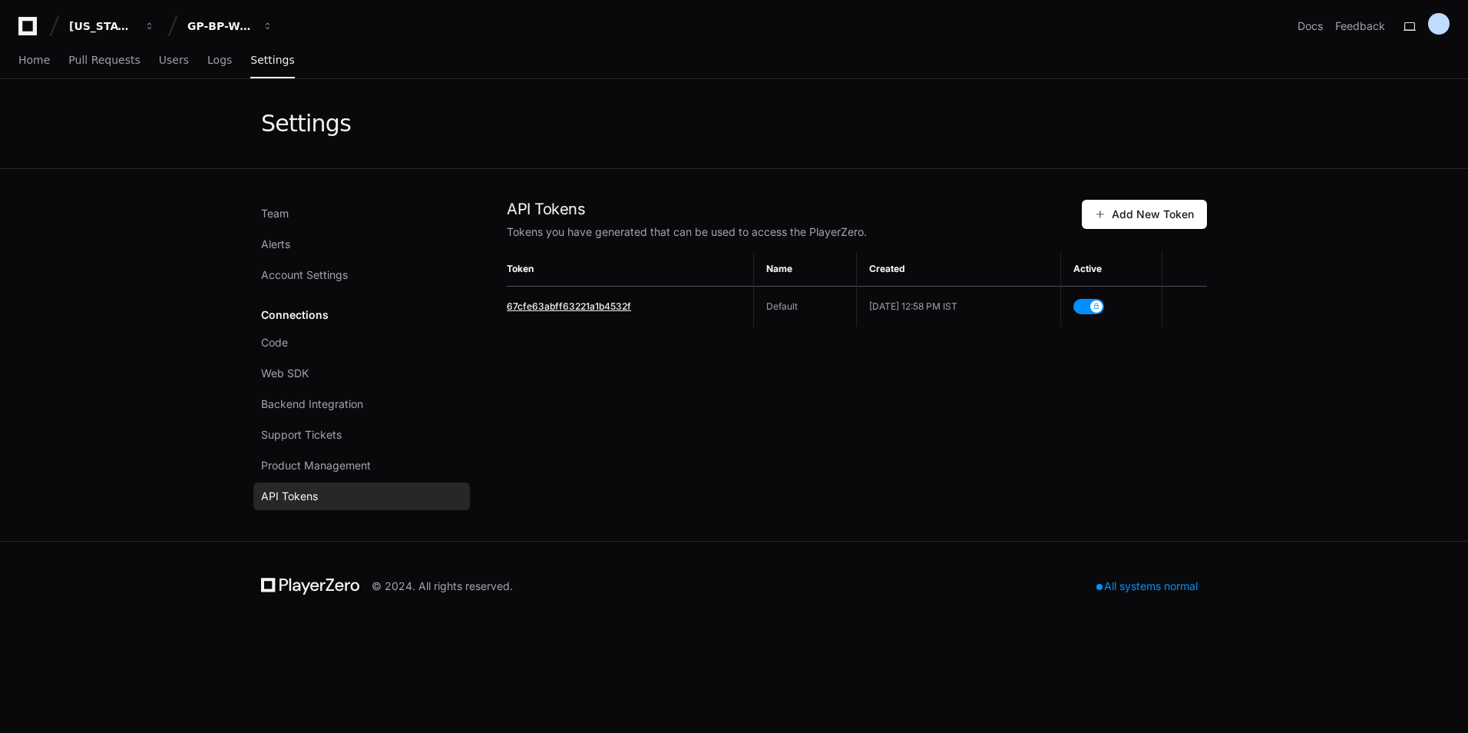
drag, startPoint x: 629, startPoint y: 300, endPoint x: 508, endPoint y: 306, distance: 120.7
click at [508, 306] on td "67cfe63abff63221a1b4532f" at bounding box center [630, 306] width 247 height 41
drag, startPoint x: 508, startPoint y: 306, endPoint x: 521, endPoint y: 309, distance: 12.5
copy span "67cfe63abff63221a1b4532f"
